Goal: Find specific page/section: Find specific page/section

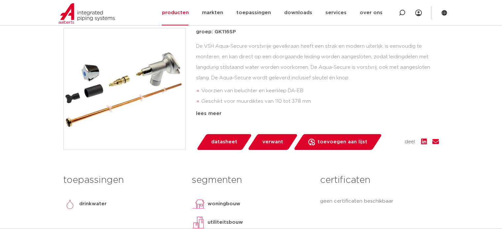
scroll to position [99, 0]
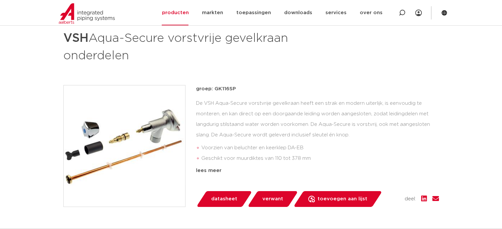
click at [104, 124] on div at bounding box center [124, 146] width 122 height 122
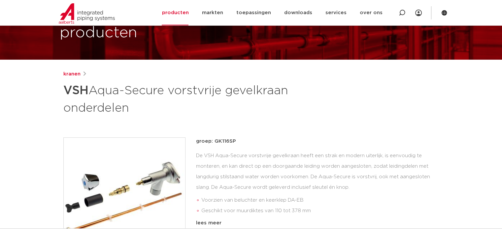
scroll to position [33, 0]
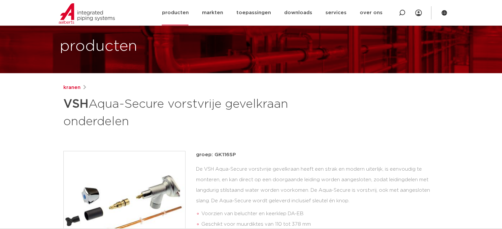
click at [173, 14] on link "producten" at bounding box center [175, 12] width 27 height 25
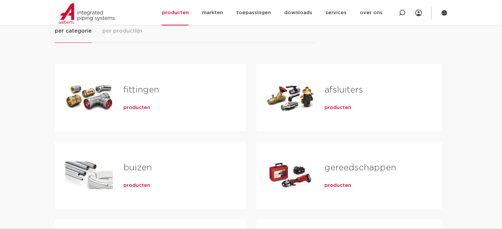
scroll to position [99, 0]
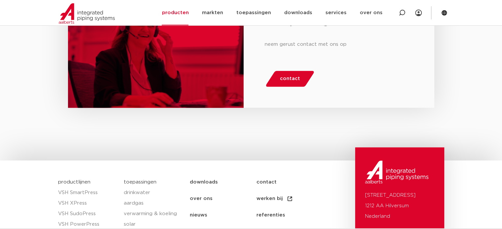
scroll to position [693, 0]
